Goal: Navigation & Orientation: Understand site structure

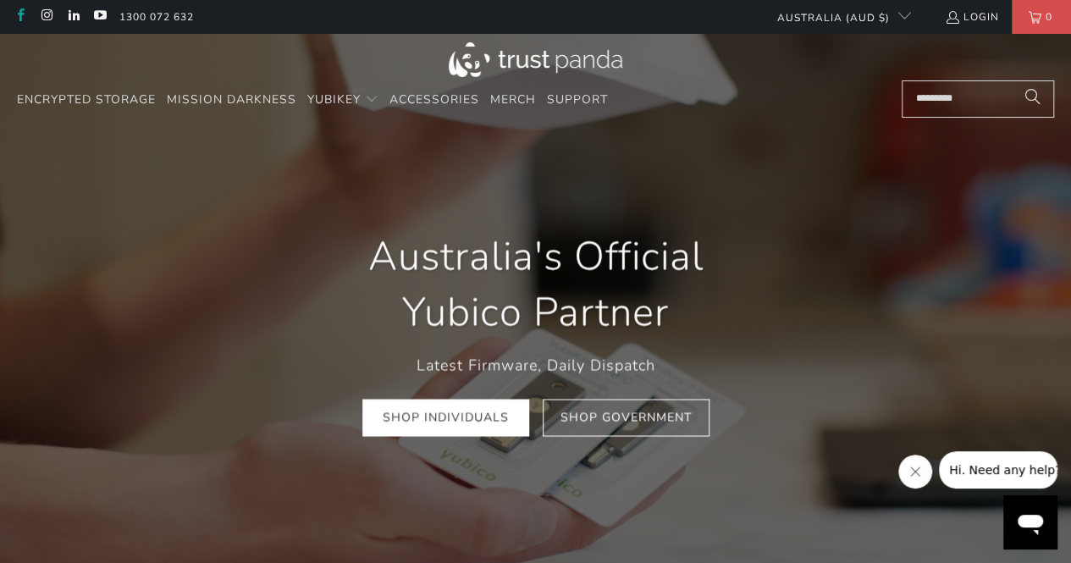
click at [23, 14] on link at bounding box center [20, 17] width 14 height 14
click at [249, 107] on span "Mission Darkness" at bounding box center [232, 99] width 130 height 16
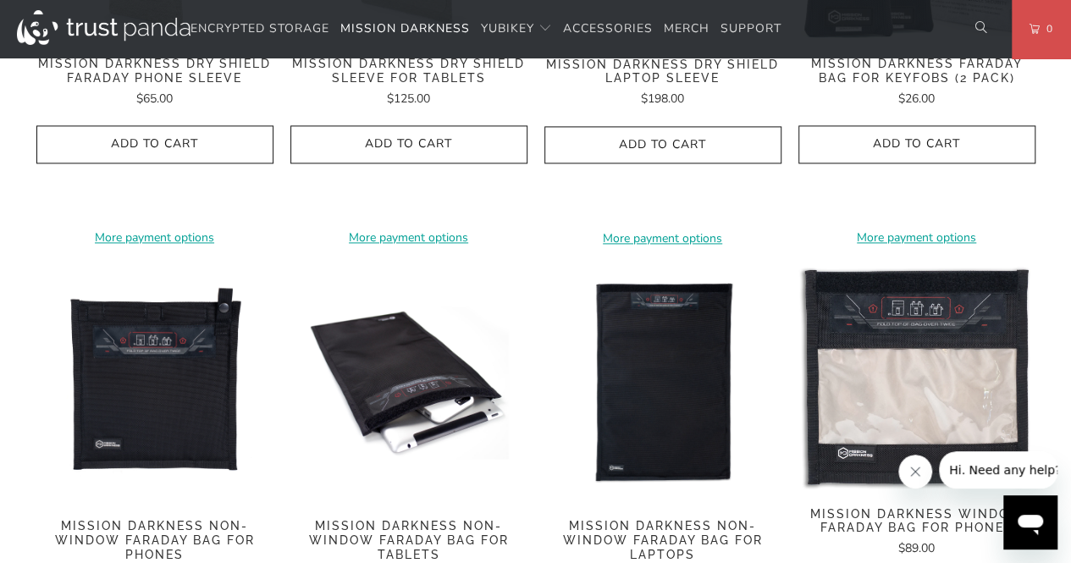
scroll to position [1550, 0]
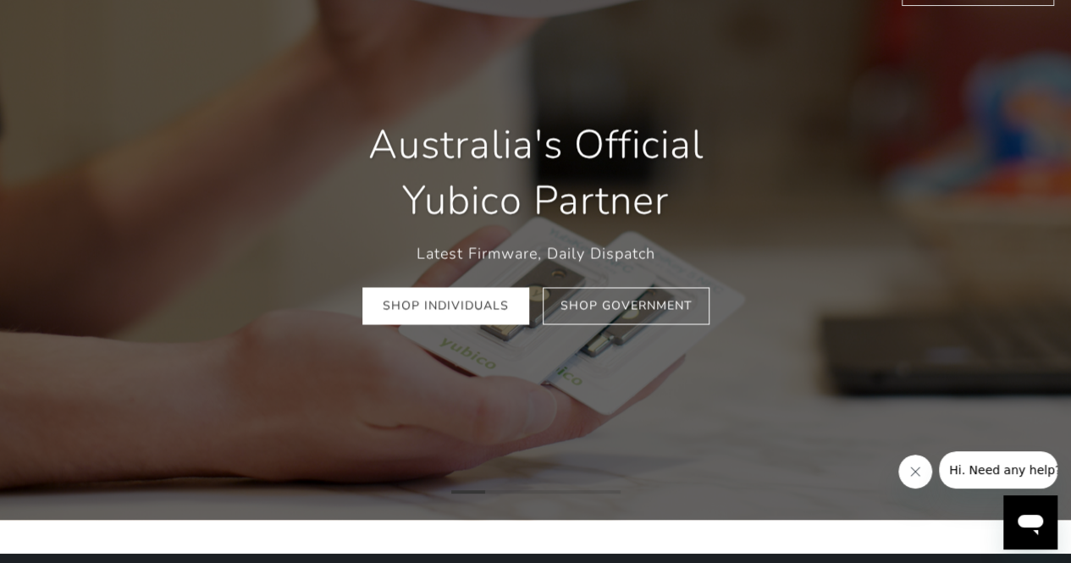
scroll to position [509, 0]
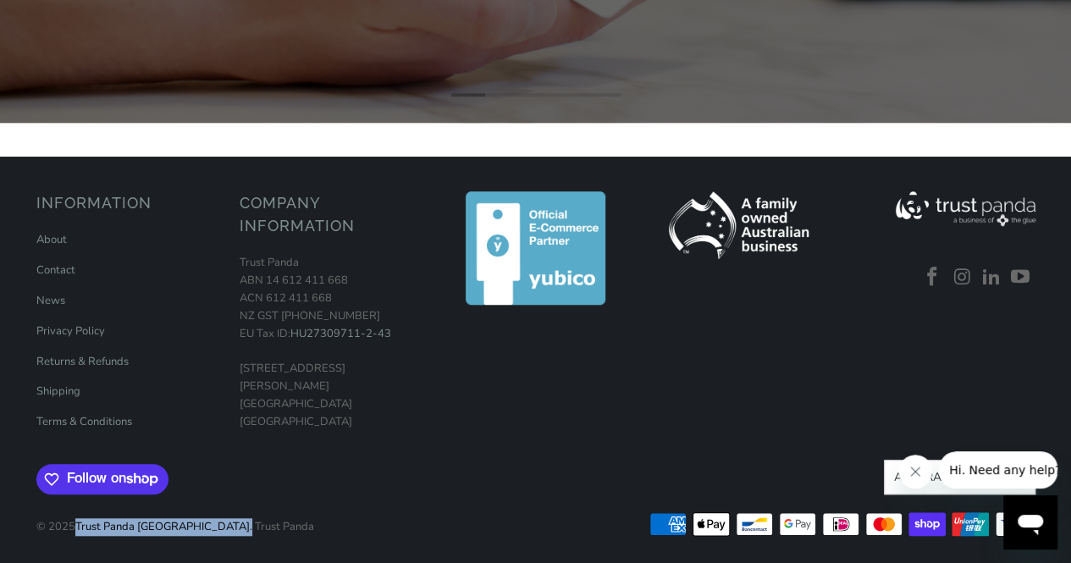
drag, startPoint x: 186, startPoint y: 524, endPoint x: 78, endPoint y: 524, distance: 108.4
click at [78, 524] on p "© 2025 Trust Panda Australia . Trust Panda" at bounding box center [175, 518] width 278 height 35
copy p "Trust Panda Australia ."
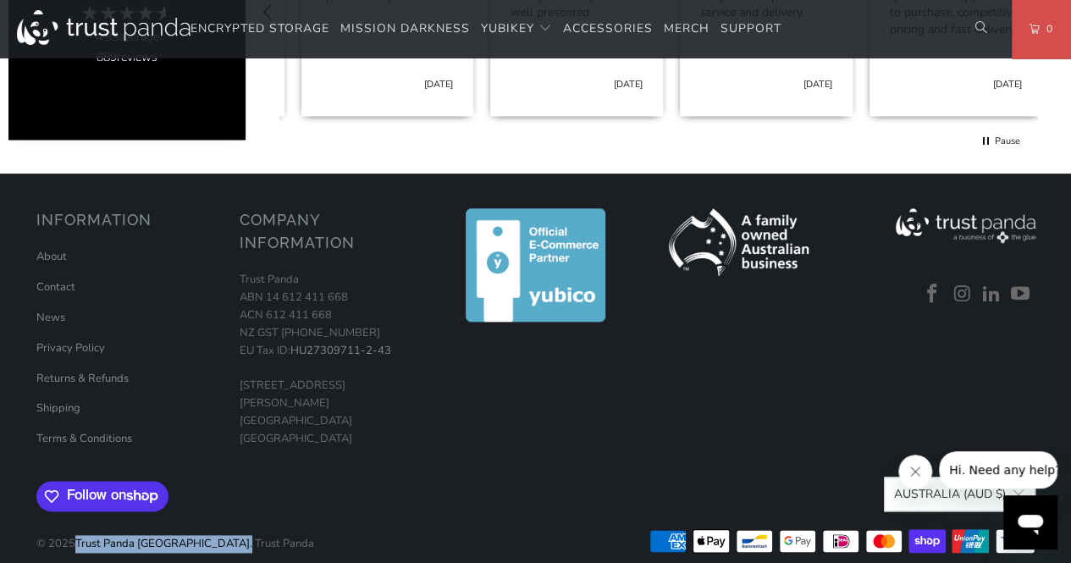
scroll to position [0, 378]
click at [60, 249] on link "About" at bounding box center [51, 256] width 30 height 15
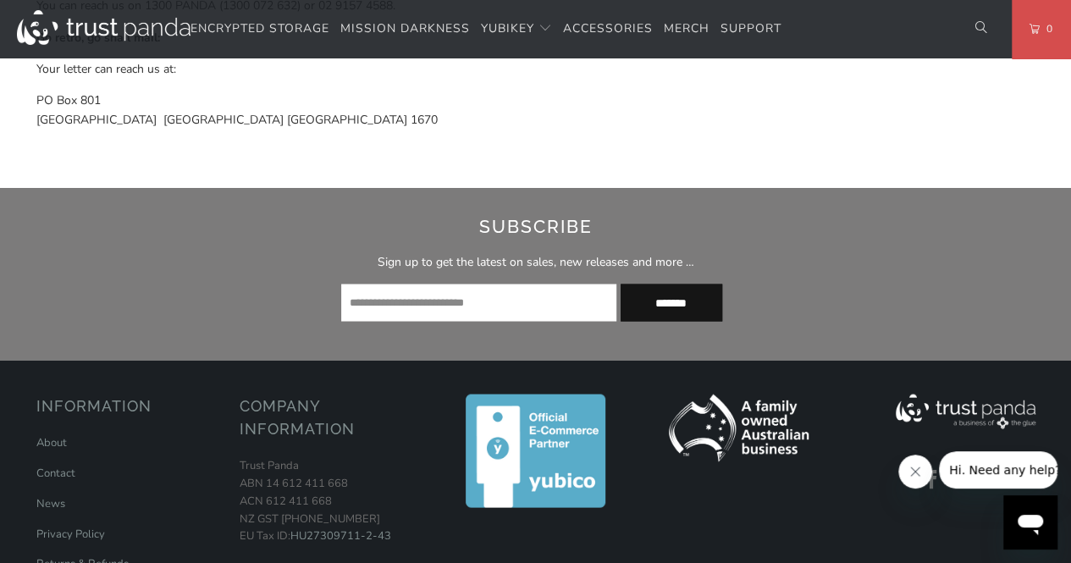
scroll to position [1642, 0]
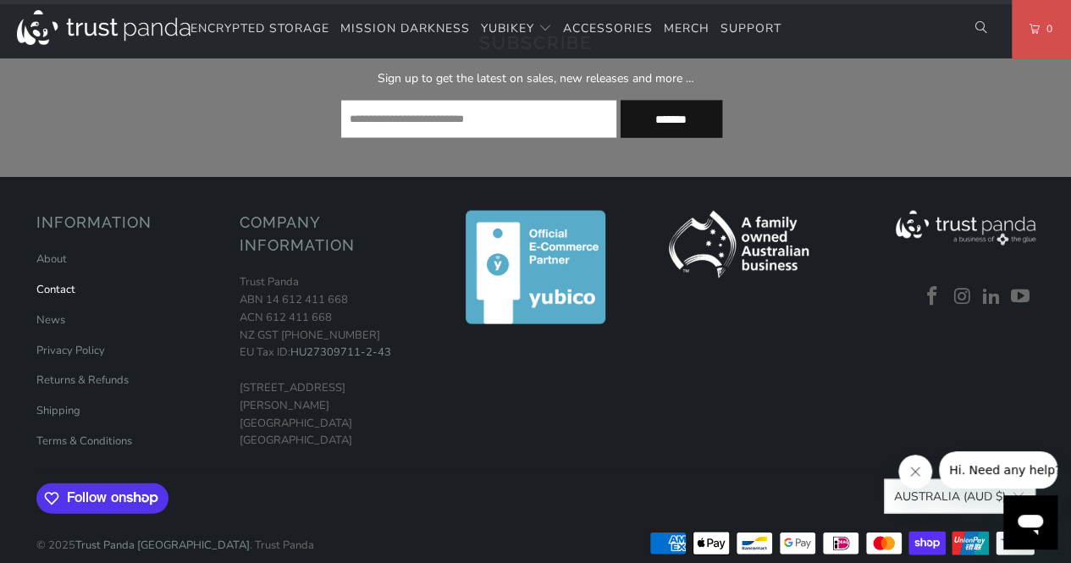
click at [64, 282] on link "Contact" at bounding box center [55, 289] width 39 height 15
click at [57, 312] on link "News" at bounding box center [50, 319] width 29 height 15
click at [80, 343] on link "Privacy Policy" at bounding box center [70, 350] width 69 height 15
click at [69, 433] on link "Terms & Conditions" at bounding box center [84, 440] width 96 height 15
click at [917, 477] on icon "Close message from company" at bounding box center [915, 472] width 14 height 14
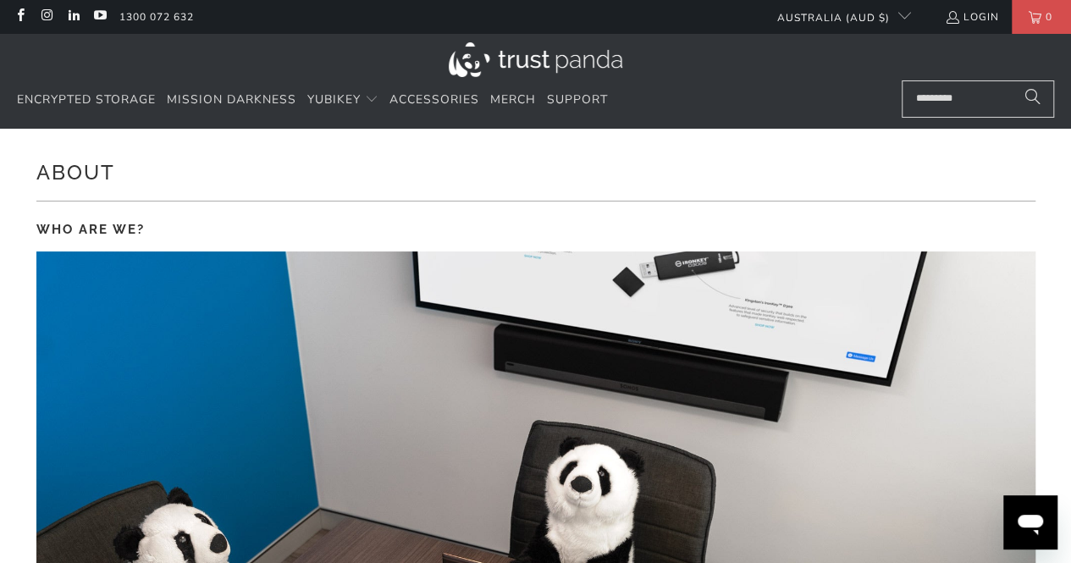
scroll to position [6, 0]
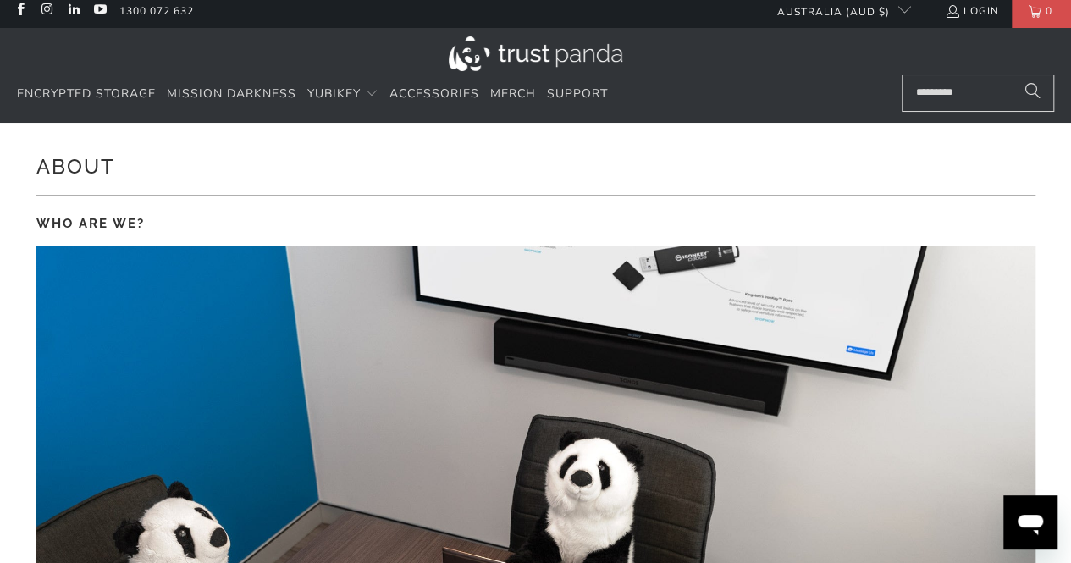
click at [479, 39] on img at bounding box center [536, 53] width 174 height 35
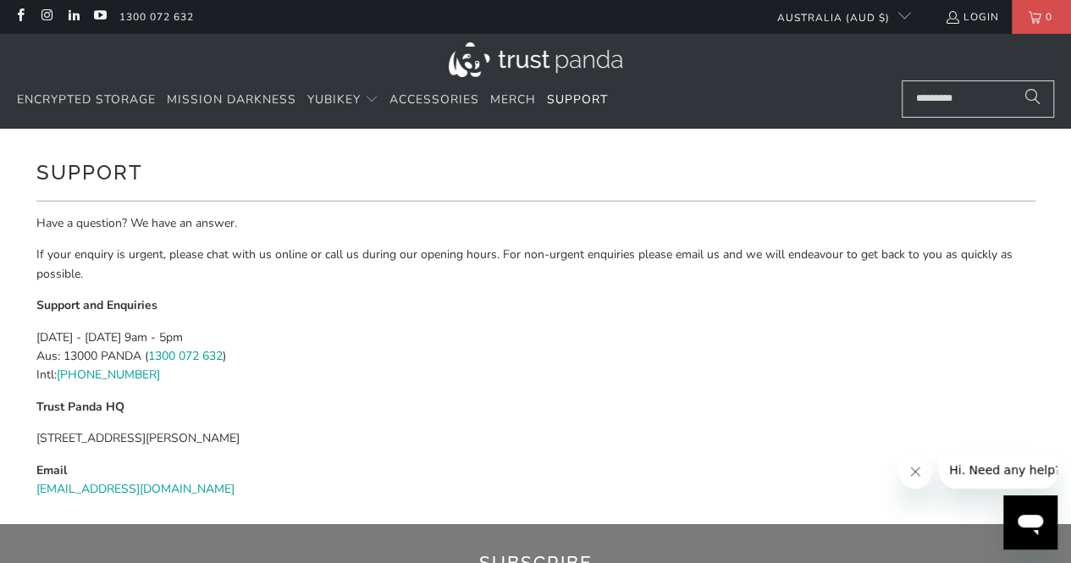
click at [29, 330] on div "Support Have a question? We have an answer. If your enquiry is urgent, please c…" at bounding box center [536, 326] width 1016 height 395
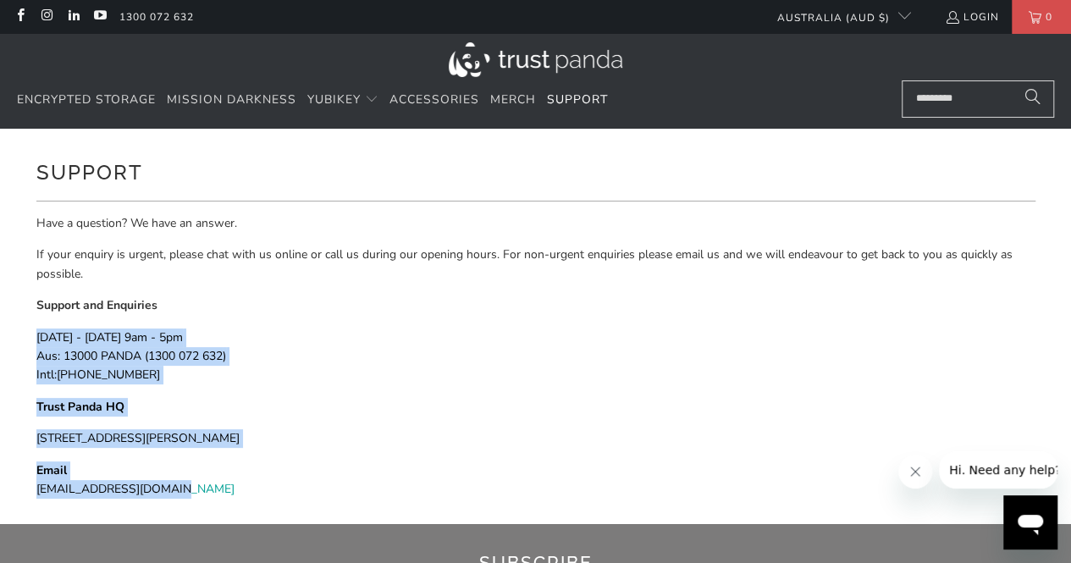
drag, startPoint x: 188, startPoint y: 496, endPoint x: 25, endPoint y: 333, distance: 231.0
click at [25, 333] on div "Support Have a question? We have an answer. If your enquiry is urgent, please c…" at bounding box center [535, 326] width 1071 height 395
copy div "[DATE] - [DATE] 9am - 5pm Aus: 13000 PANDA ( 1300 072 632 ) Intl: [PHONE_NUMBER…"
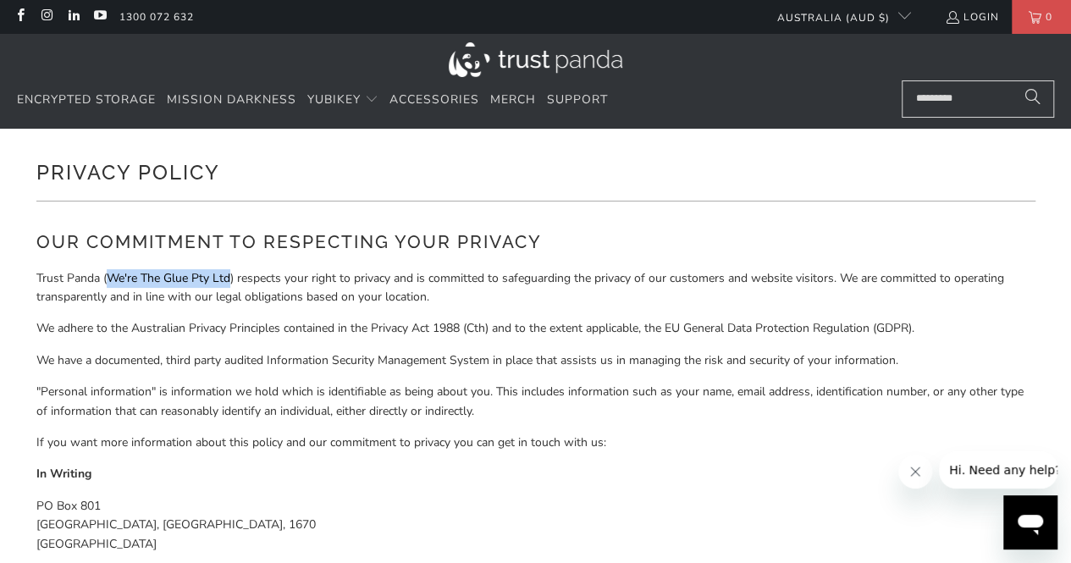
drag, startPoint x: 107, startPoint y: 276, endPoint x: 230, endPoint y: 271, distance: 123.7
click at [230, 271] on p "Trust Panda (We're The Glue Pty Ltd) respects your right to privacy and is comm…" at bounding box center [535, 288] width 999 height 38
copy p "We're The Glue Pty Ltd"
click at [564, 332] on p "We adhere to the Australian Privacy Principles contained in the Privacy Act 198…" at bounding box center [535, 328] width 999 height 19
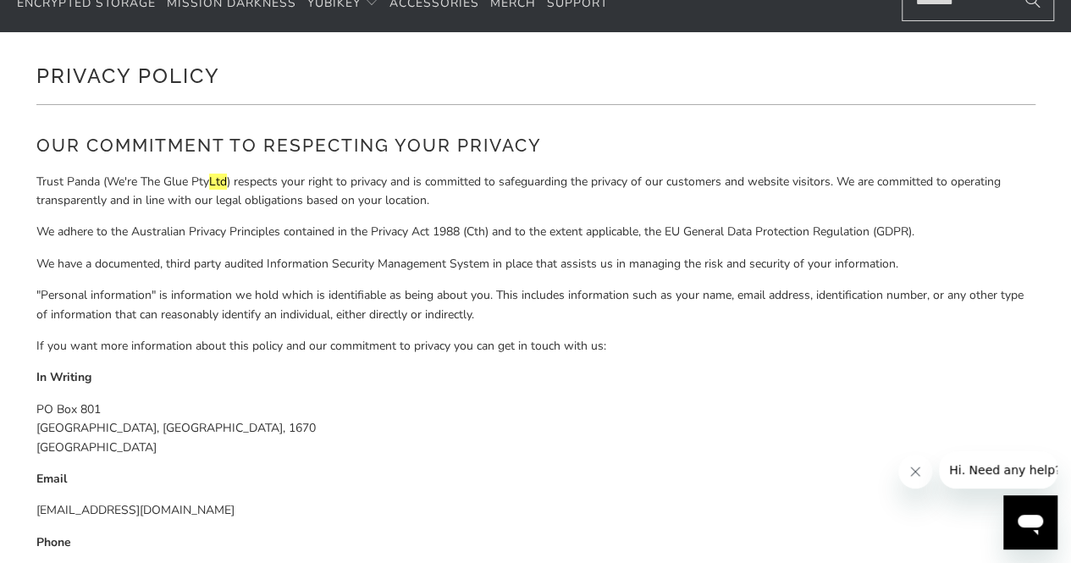
scroll to position [71, 0]
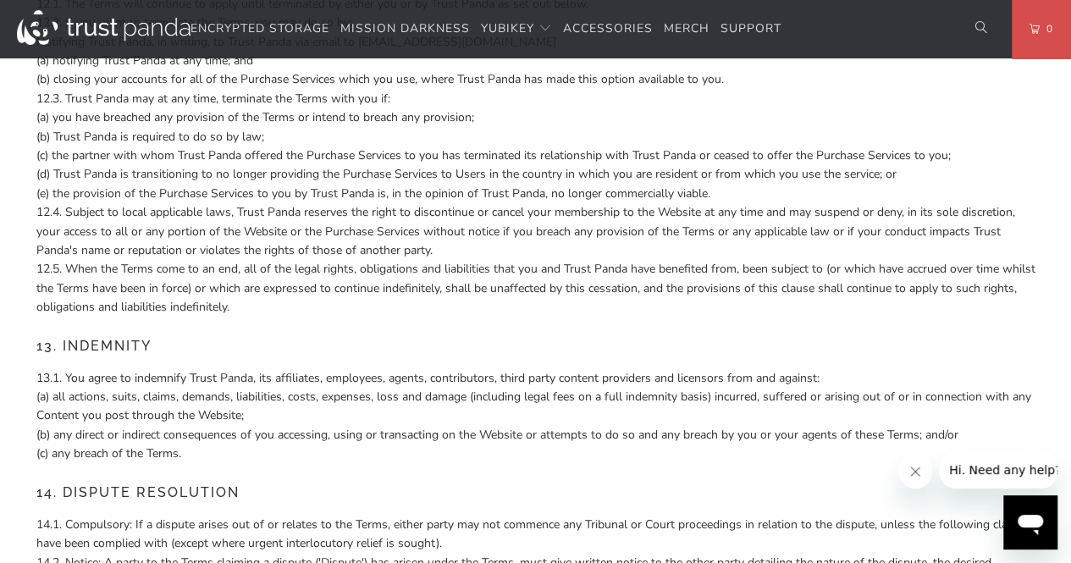
scroll to position [3926, 0]
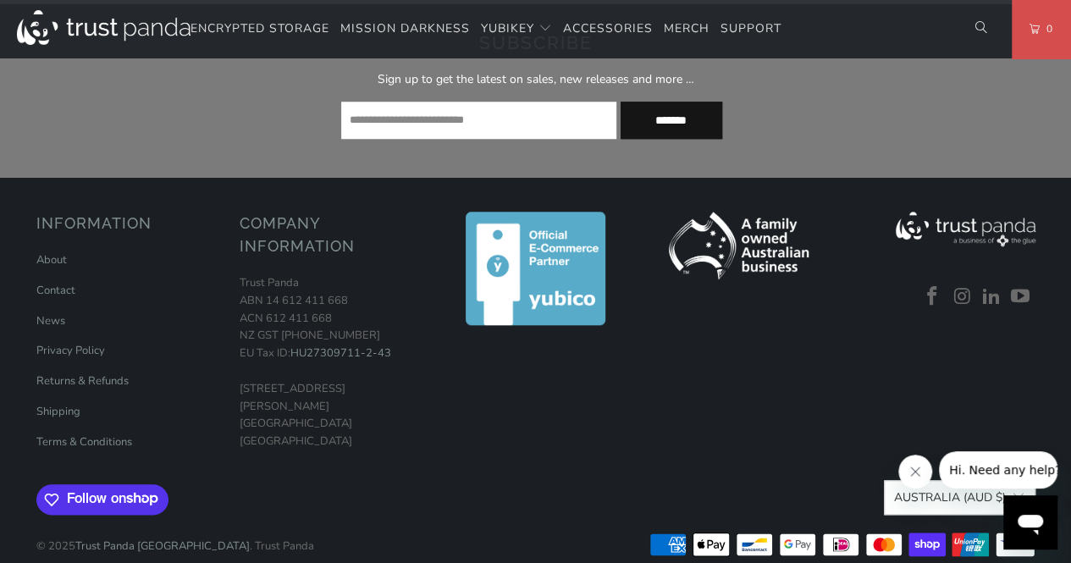
click at [135, 50] on div at bounding box center [104, 29] width 174 height 58
click at [125, 40] on img at bounding box center [104, 27] width 174 height 35
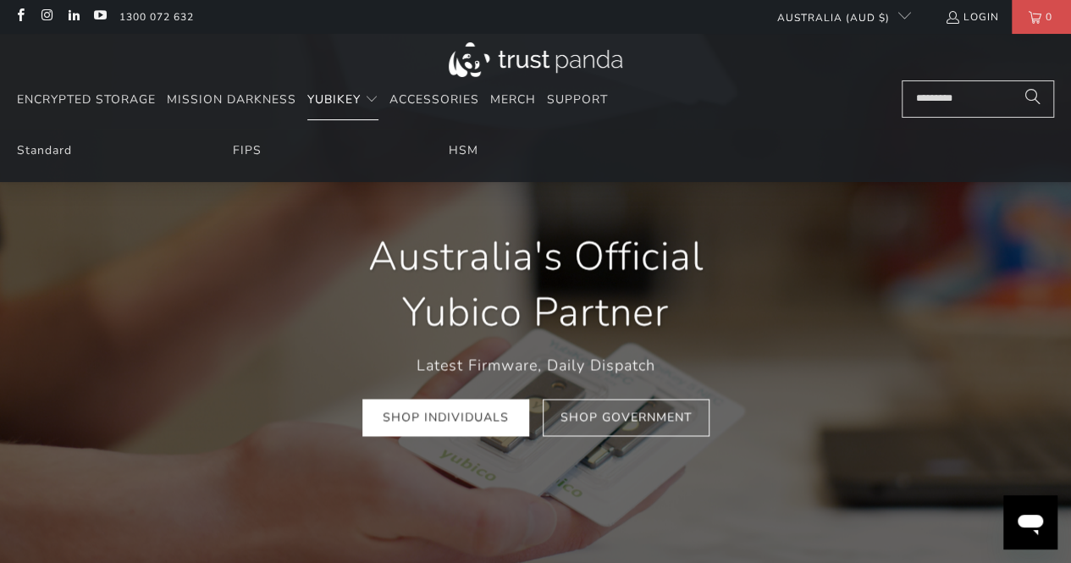
click at [350, 96] on span "YubiKey" at bounding box center [333, 99] width 53 height 16
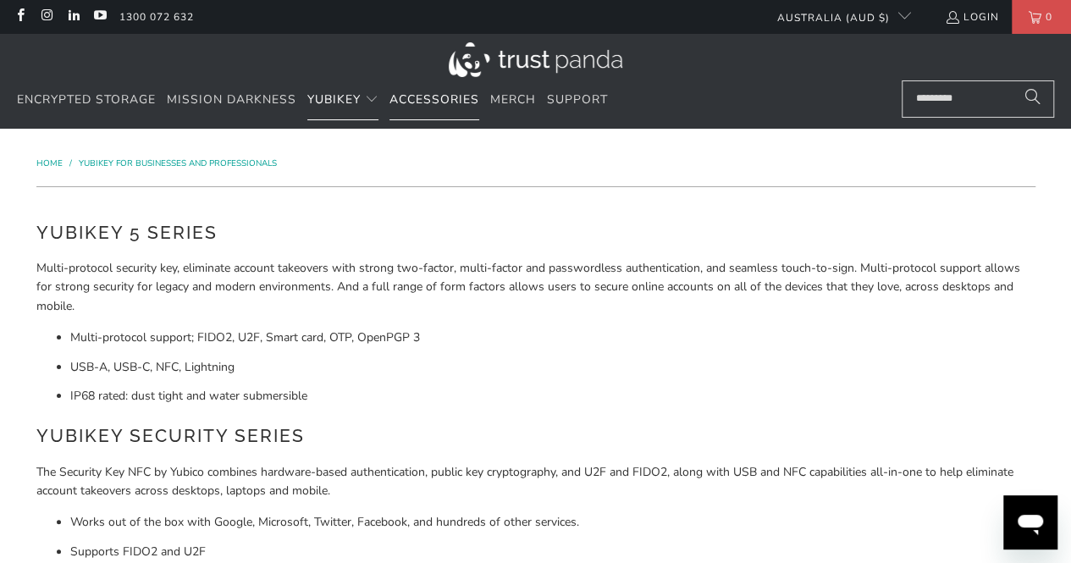
click at [402, 97] on span "Accessories" at bounding box center [434, 99] width 90 height 16
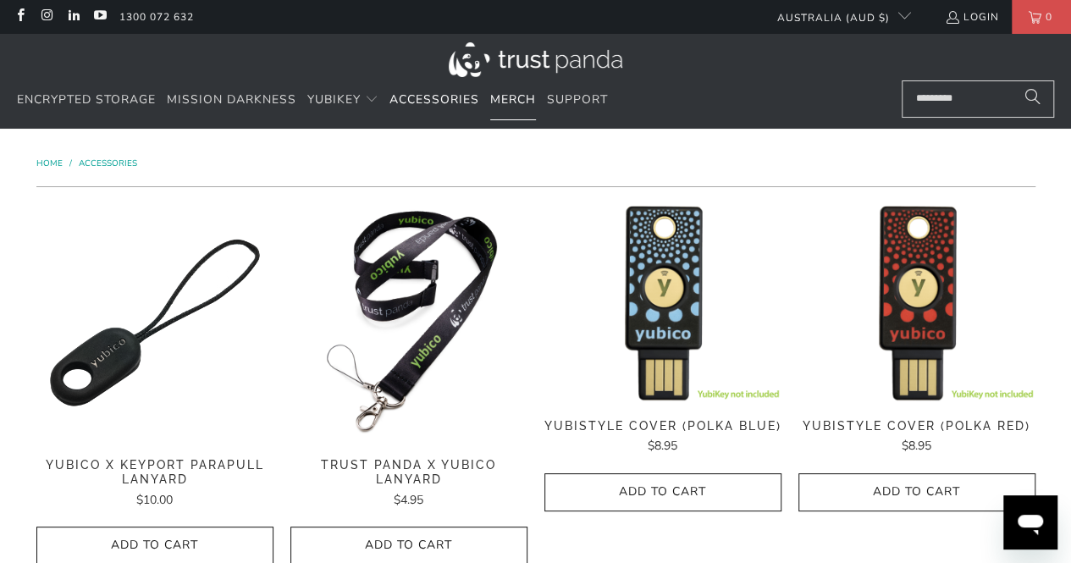
click at [500, 87] on link "Merch" at bounding box center [513, 100] width 46 height 40
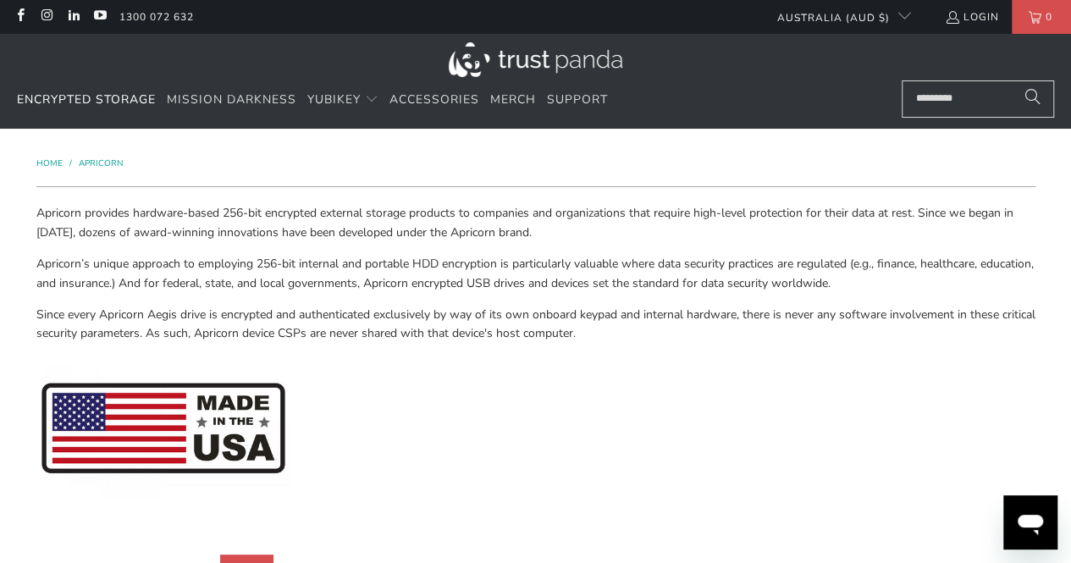
click at [489, 65] on img at bounding box center [536, 59] width 174 height 35
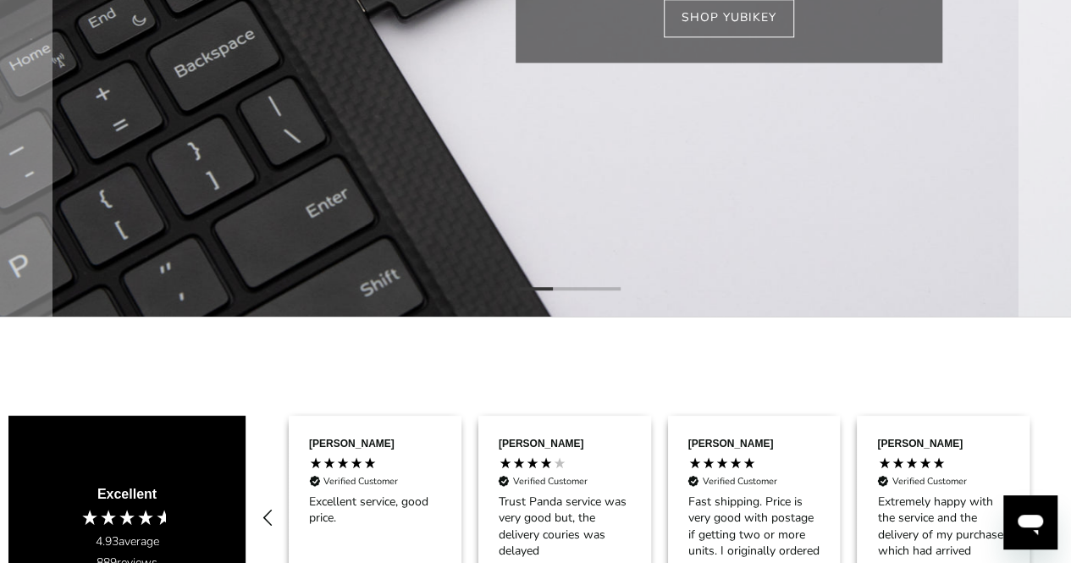
scroll to position [896, 0]
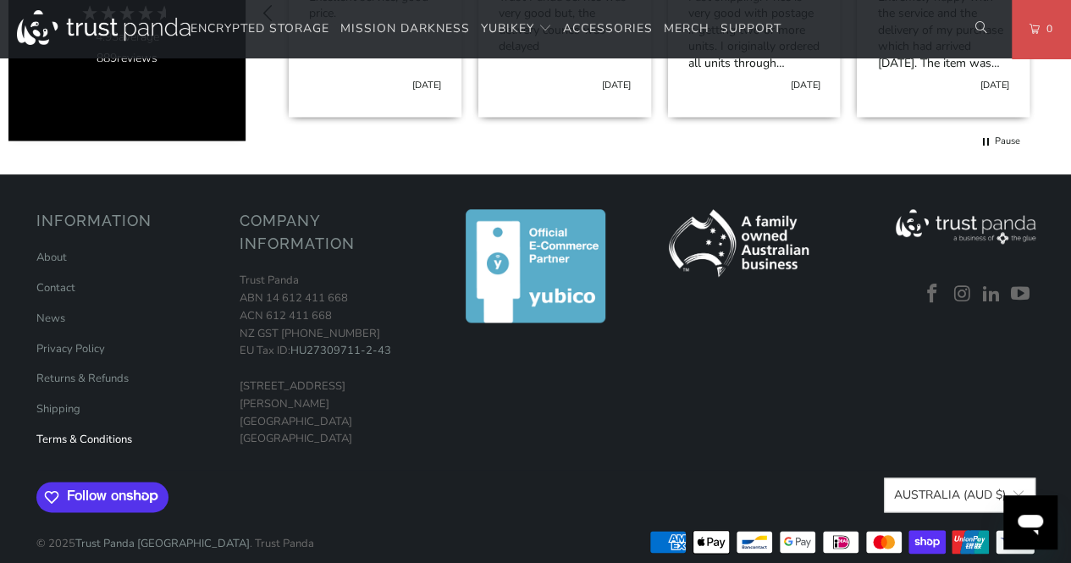
click at [74, 432] on link "Terms & Conditions" at bounding box center [84, 439] width 96 height 15
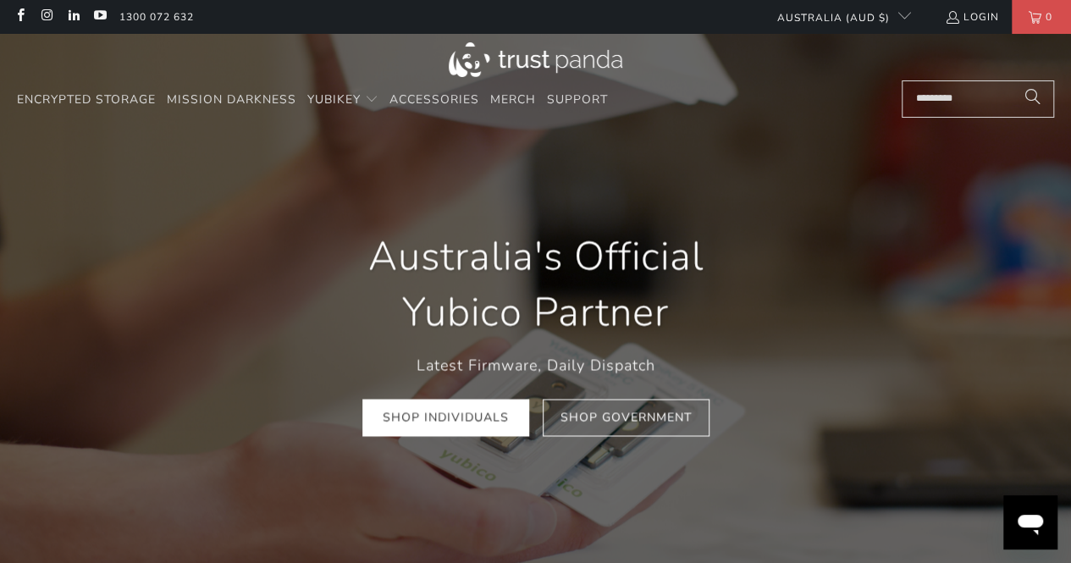
scroll to position [0, 378]
